Goal: Find specific page/section: Find specific page/section

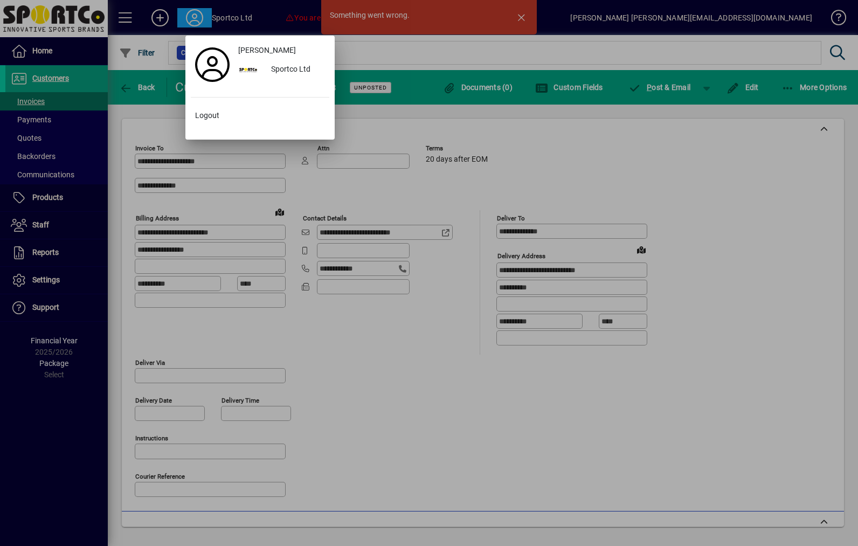
scroll to position [446, 0]
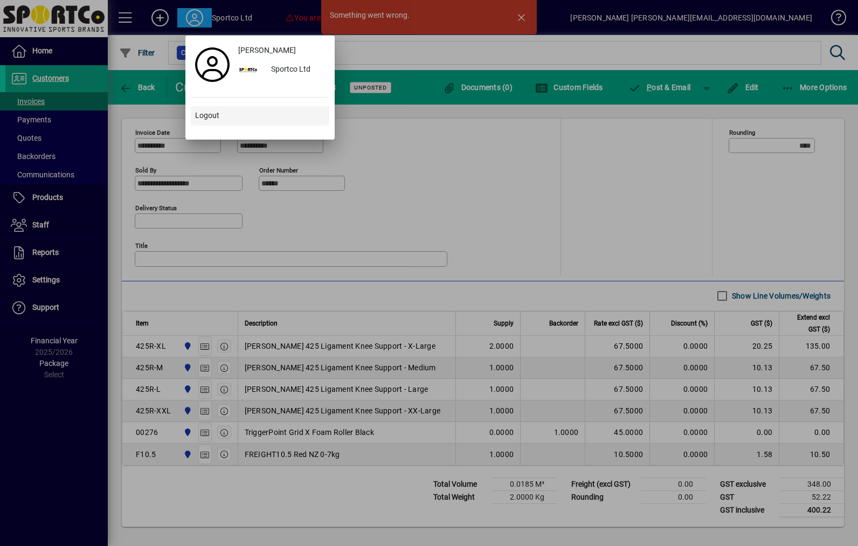
click at [237, 127] on span at bounding box center [260, 116] width 138 height 26
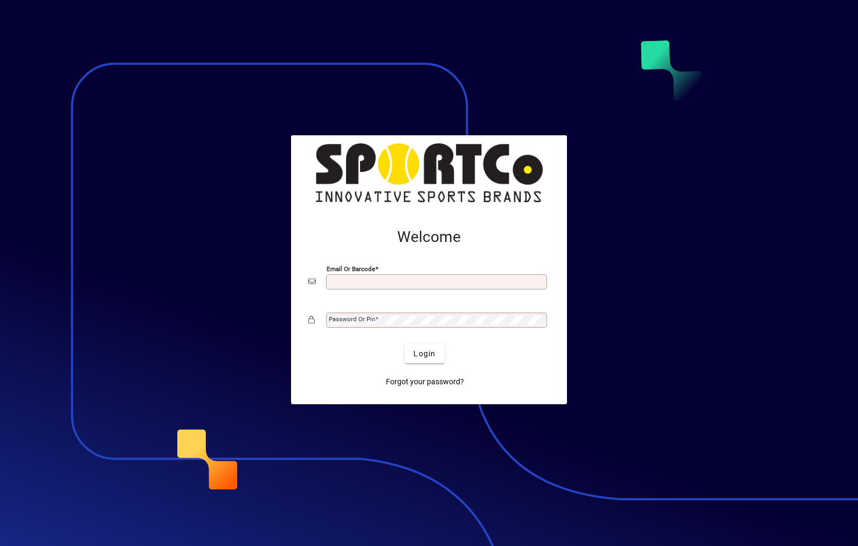
scroll to position [140, 0]
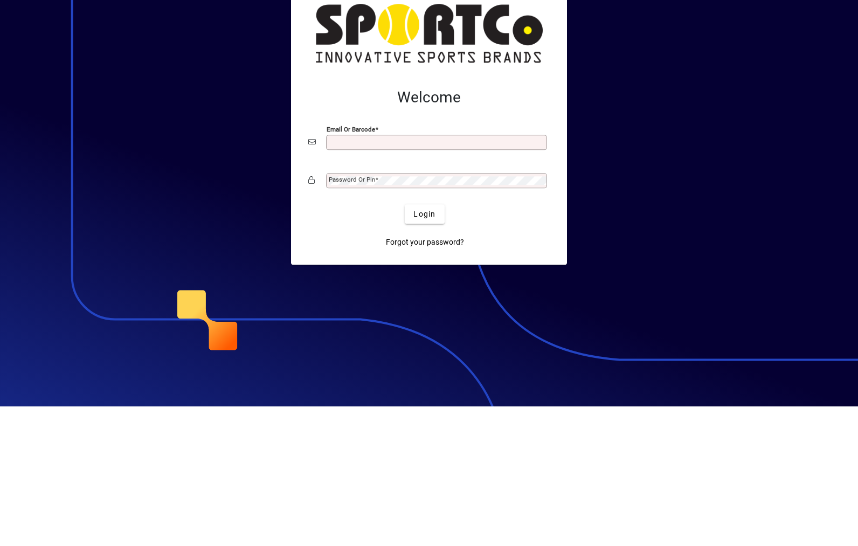
type input "**********"
click at [425, 344] on button "Login" at bounding box center [424, 353] width 39 height 19
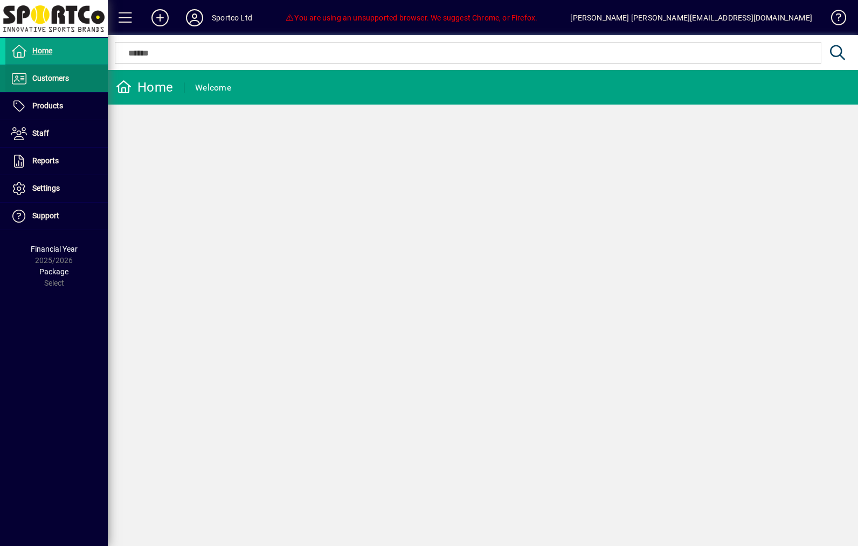
click at [57, 81] on span "Customers" at bounding box center [50, 78] width 37 height 9
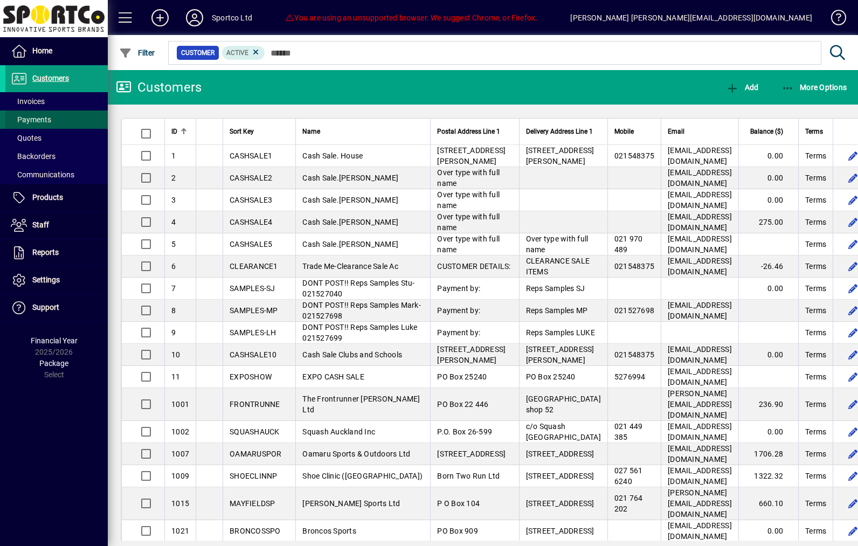
click at [55, 108] on span at bounding box center [56, 120] width 102 height 26
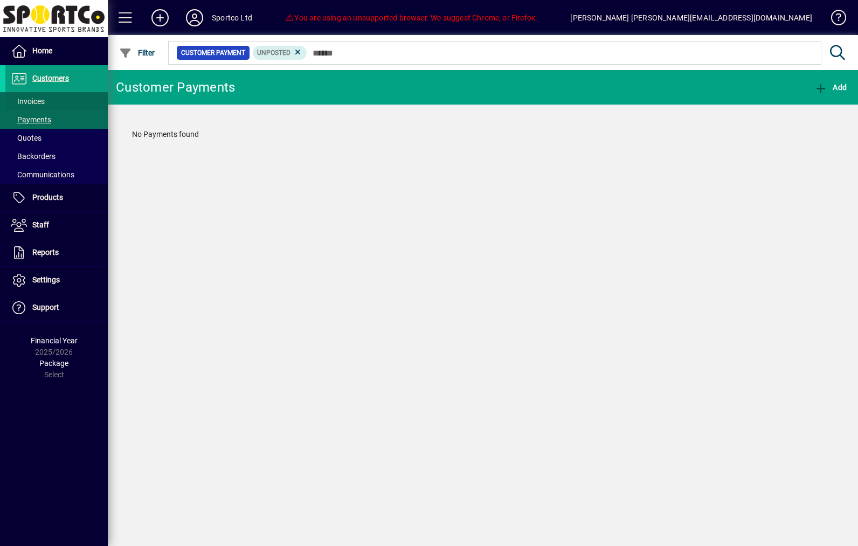
click at [66, 104] on span at bounding box center [56, 101] width 102 height 26
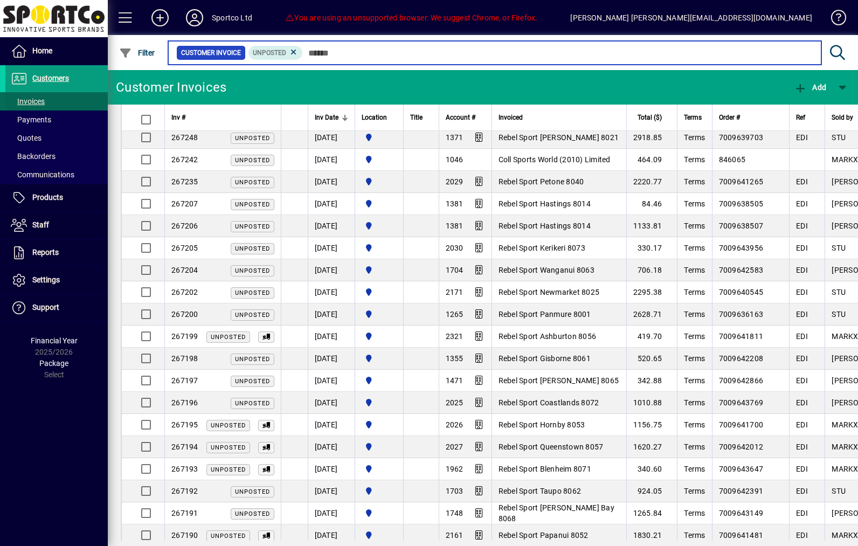
scroll to position [262, 0]
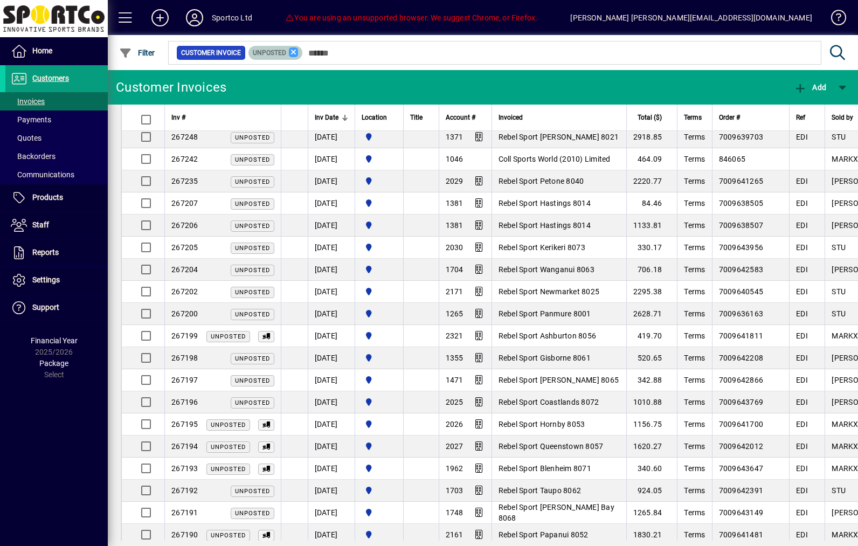
click at [298, 57] on icon at bounding box center [294, 52] width 10 height 10
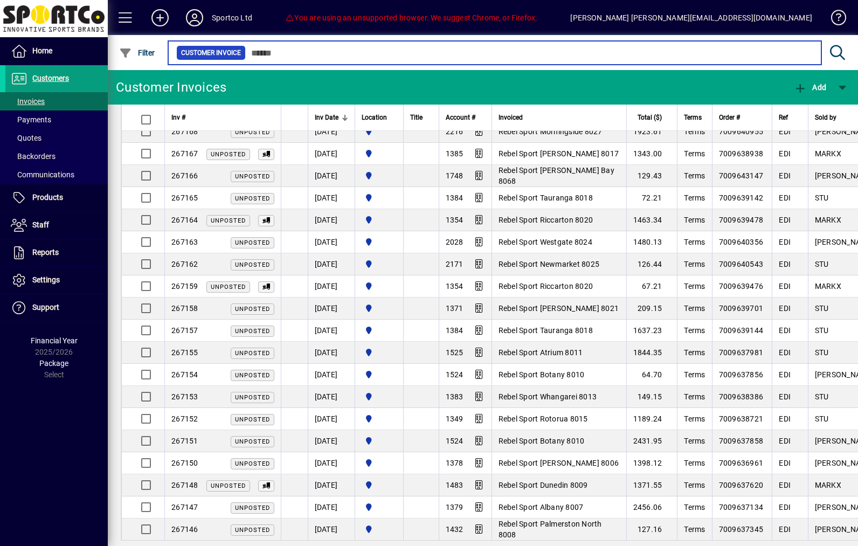
scroll to position [1014, 0]
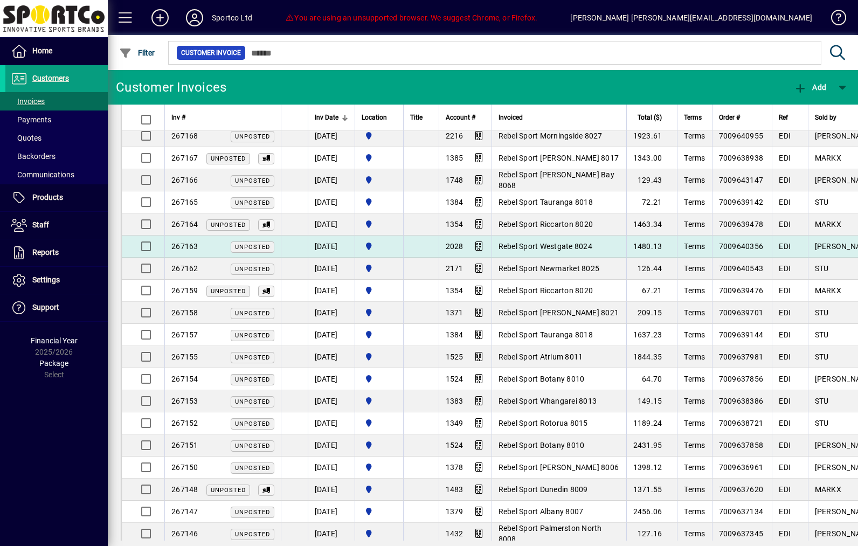
click at [677, 255] on td "1480.13" at bounding box center [651, 246] width 51 height 22
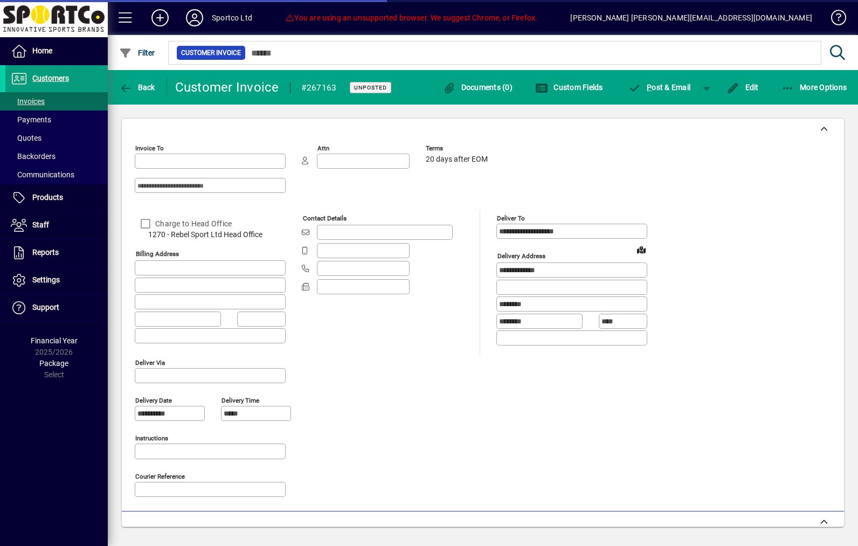
type input "**********"
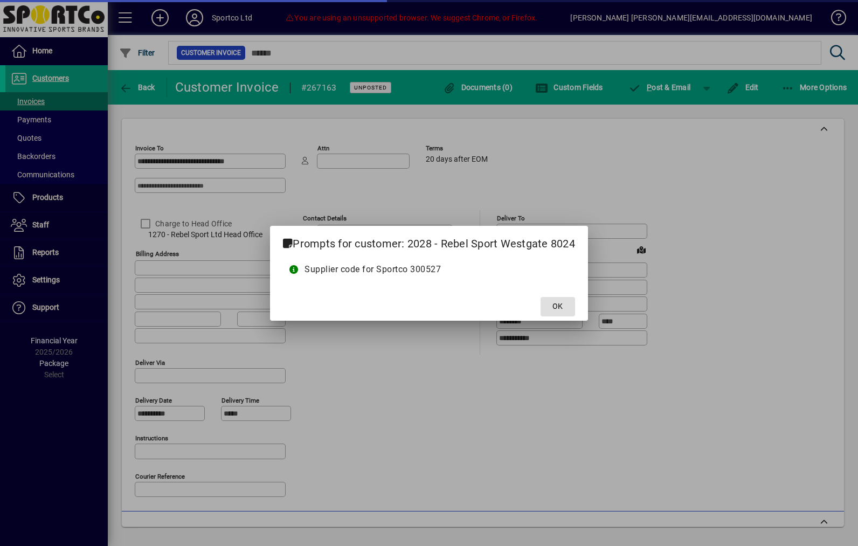
type input "**********"
click at [560, 303] on span "OK" at bounding box center [557, 306] width 10 height 11
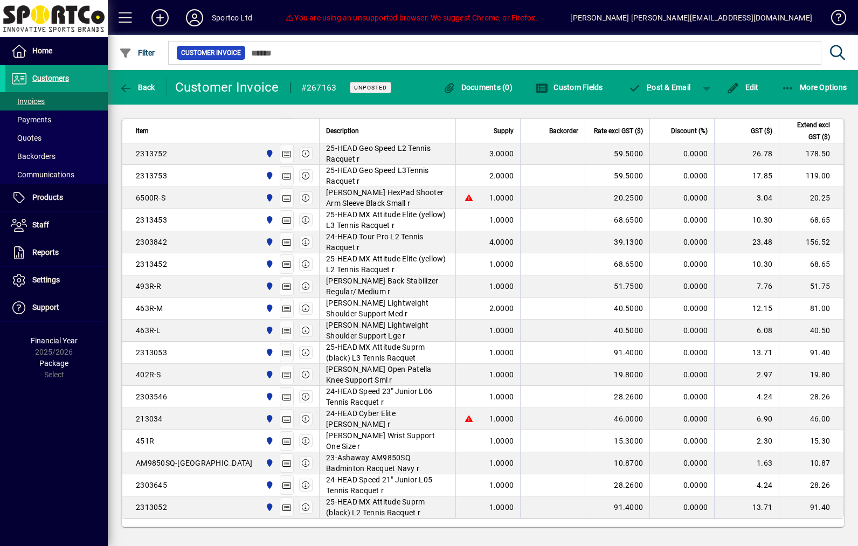
scroll to position [774, 0]
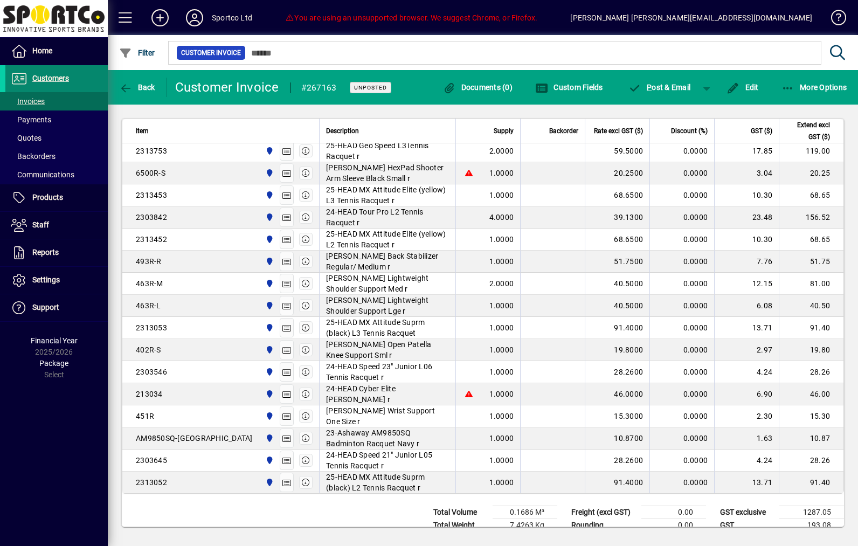
click at [69, 85] on span "Customers" at bounding box center [37, 78] width 64 height 13
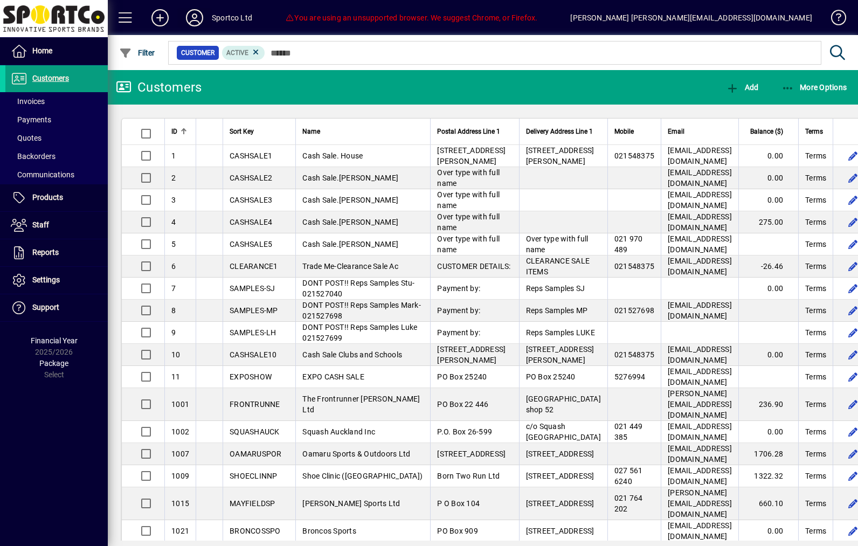
click at [198, 20] on icon at bounding box center [195, 17] width 22 height 17
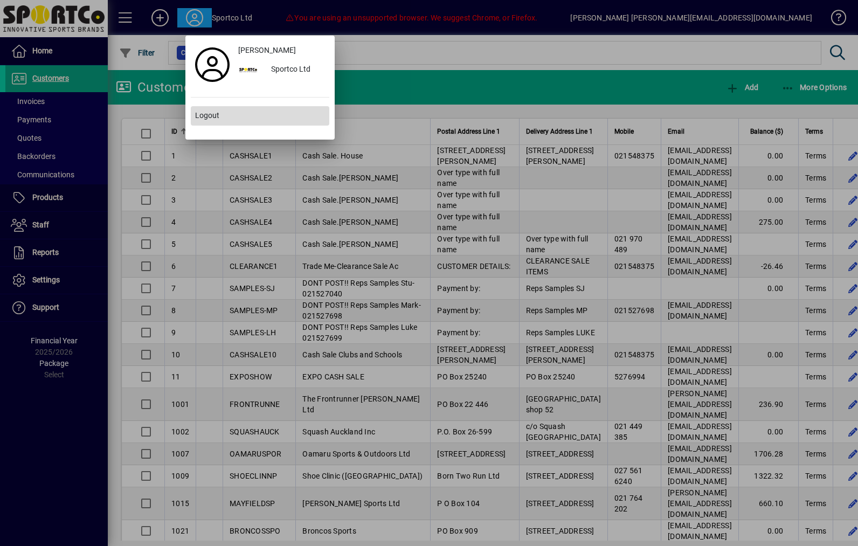
click at [232, 121] on span at bounding box center [260, 116] width 138 height 26
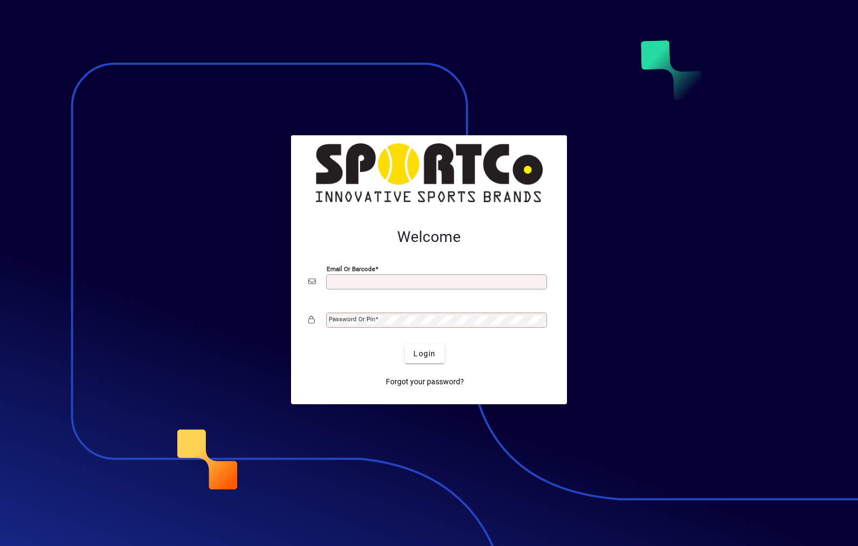
type input "**********"
click at [425, 353] on button "Login" at bounding box center [424, 353] width 39 height 19
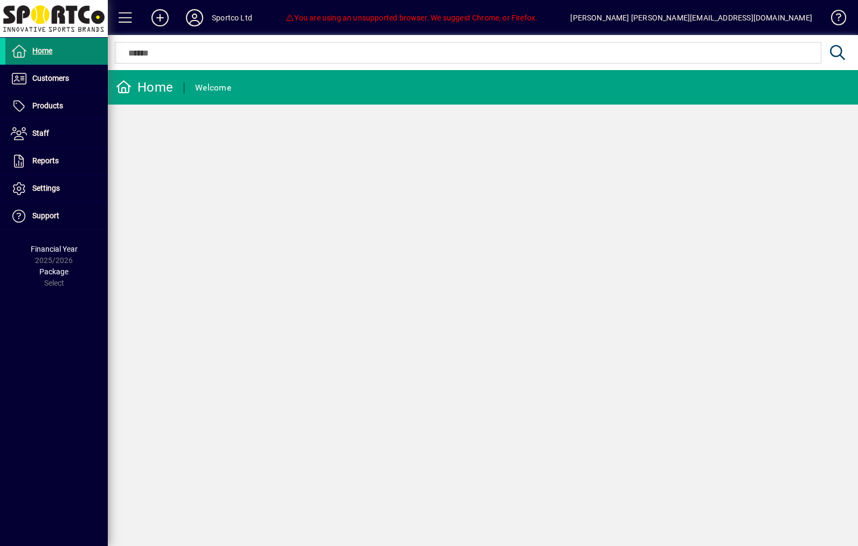
click at [79, 58] on span at bounding box center [56, 51] width 102 height 26
click at [58, 74] on span "Customers" at bounding box center [50, 78] width 37 height 9
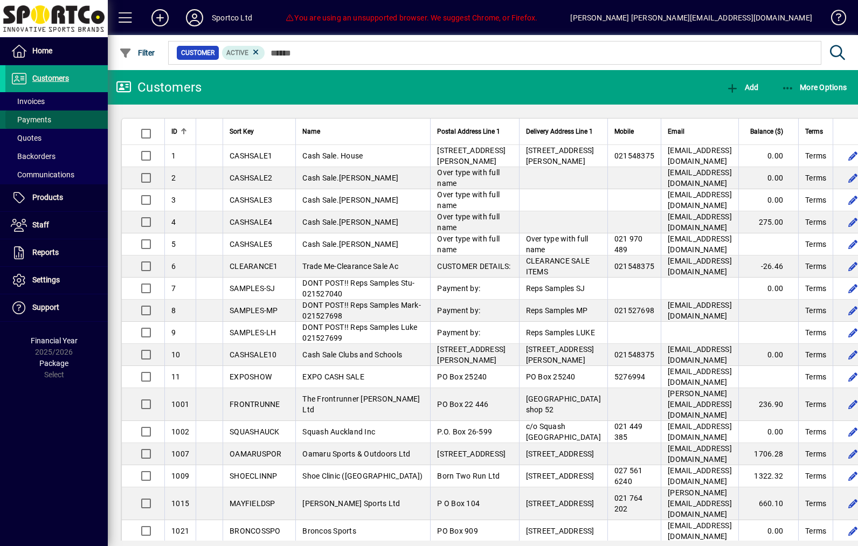
click at [33, 119] on span "Payments" at bounding box center [31, 119] width 40 height 9
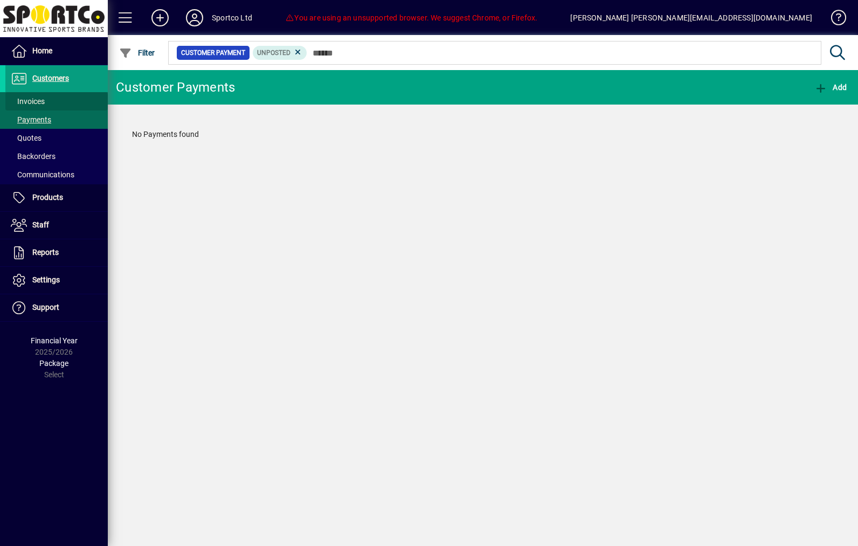
click at [35, 103] on span "Invoices" at bounding box center [28, 101] width 34 height 9
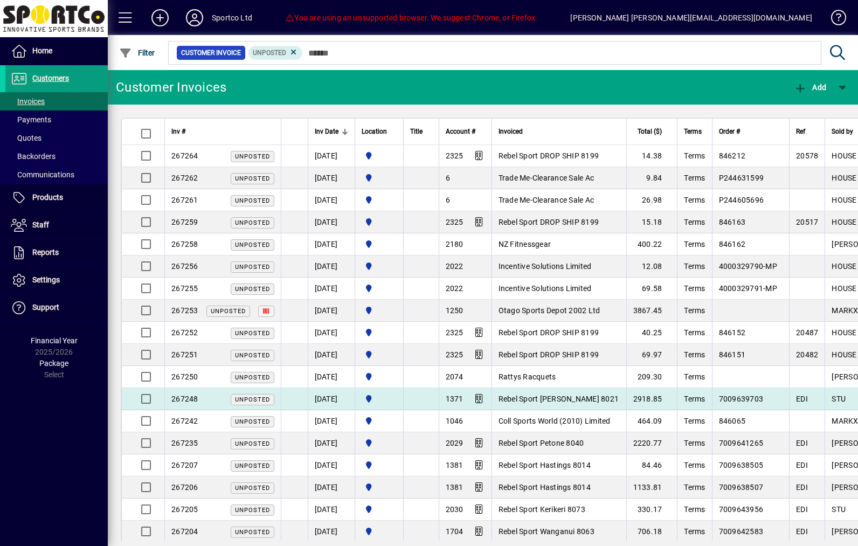
click at [824, 406] on td "EDI" at bounding box center [807, 399] width 36 height 22
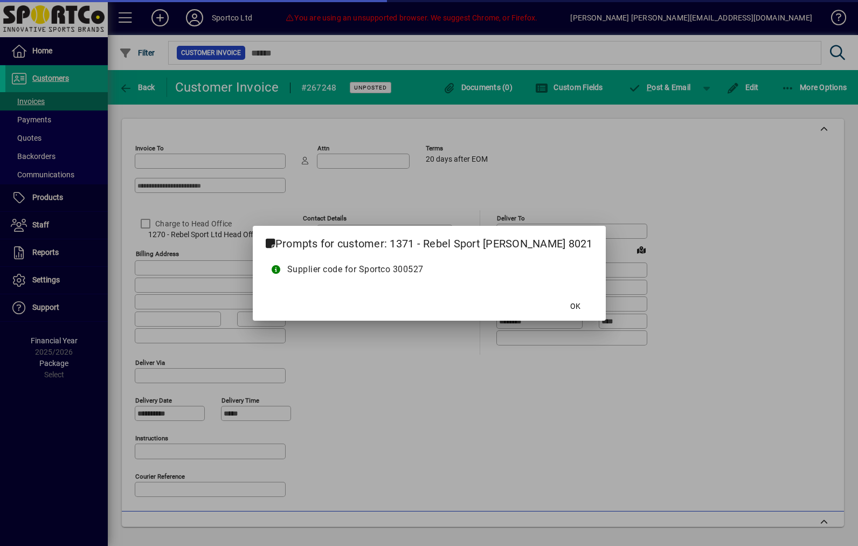
type input "**********"
click at [570, 303] on span "OK" at bounding box center [575, 306] width 10 height 11
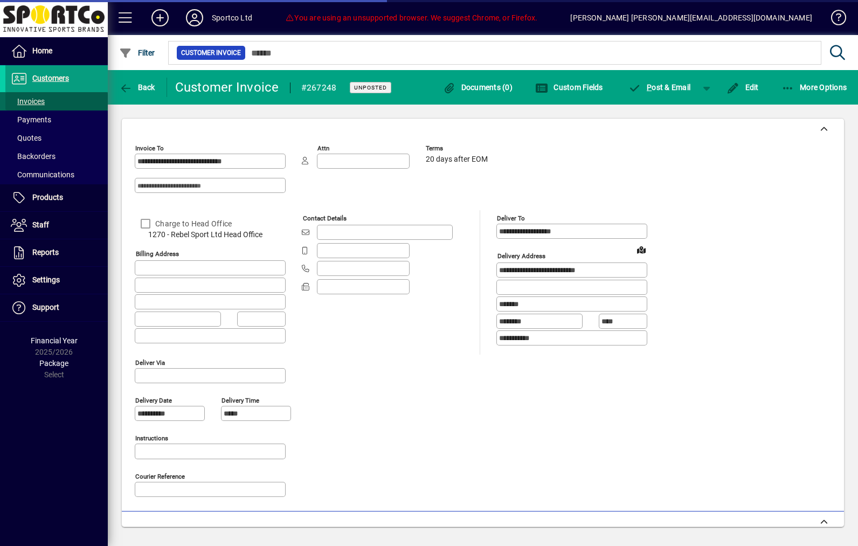
click at [29, 99] on span "Invoices" at bounding box center [28, 101] width 34 height 9
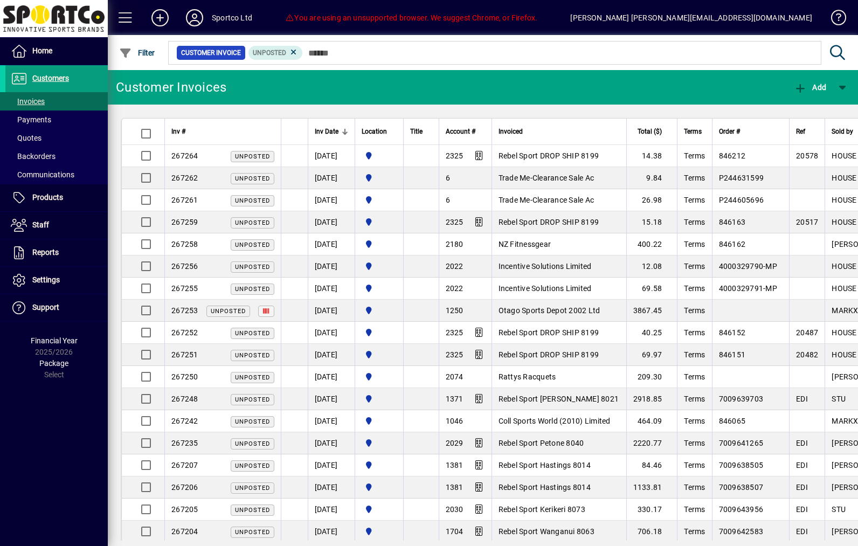
click at [122, 18] on span at bounding box center [126, 18] width 26 height 26
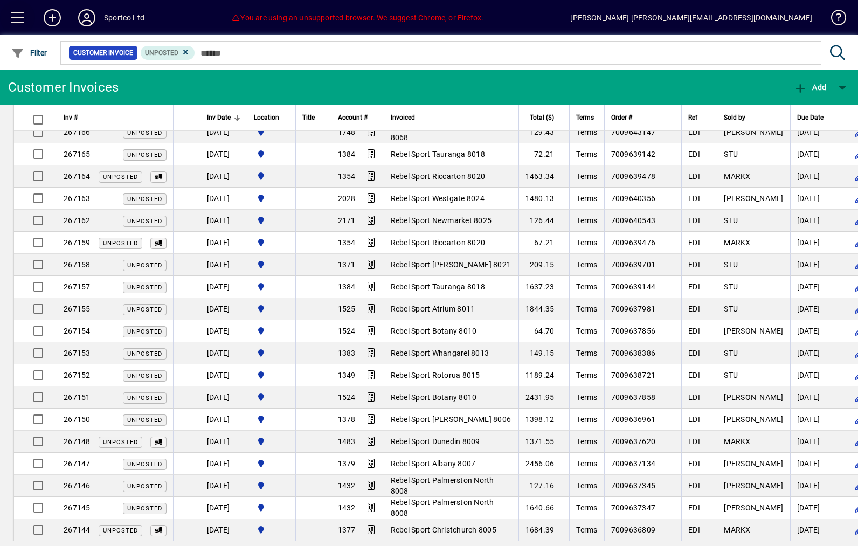
scroll to position [1023, 0]
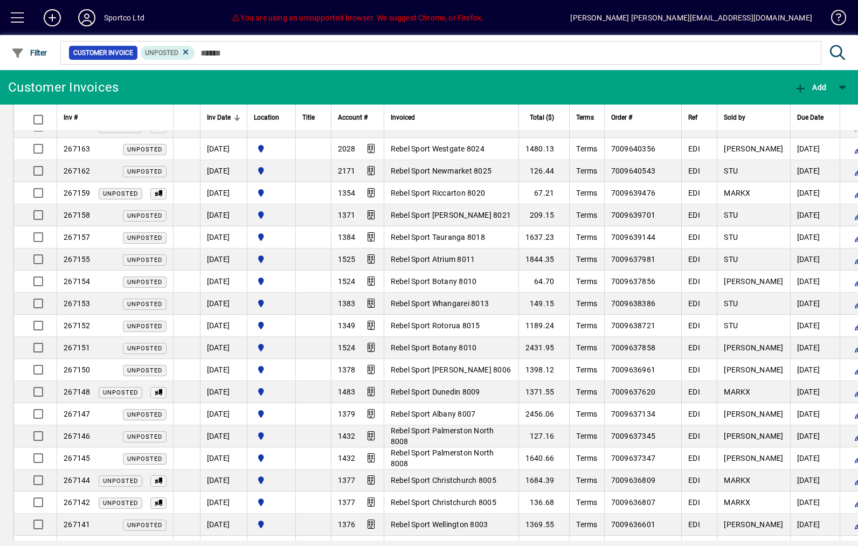
click at [1, 21] on span at bounding box center [17, 17] width 35 height 35
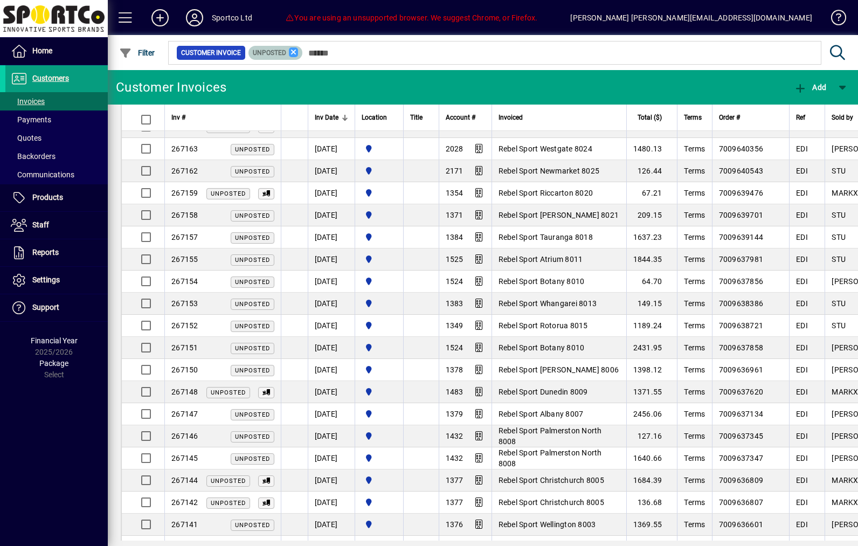
click at [298, 57] on icon at bounding box center [294, 52] width 10 height 10
